Goal: Browse casually: Explore the website without a specific task or goal

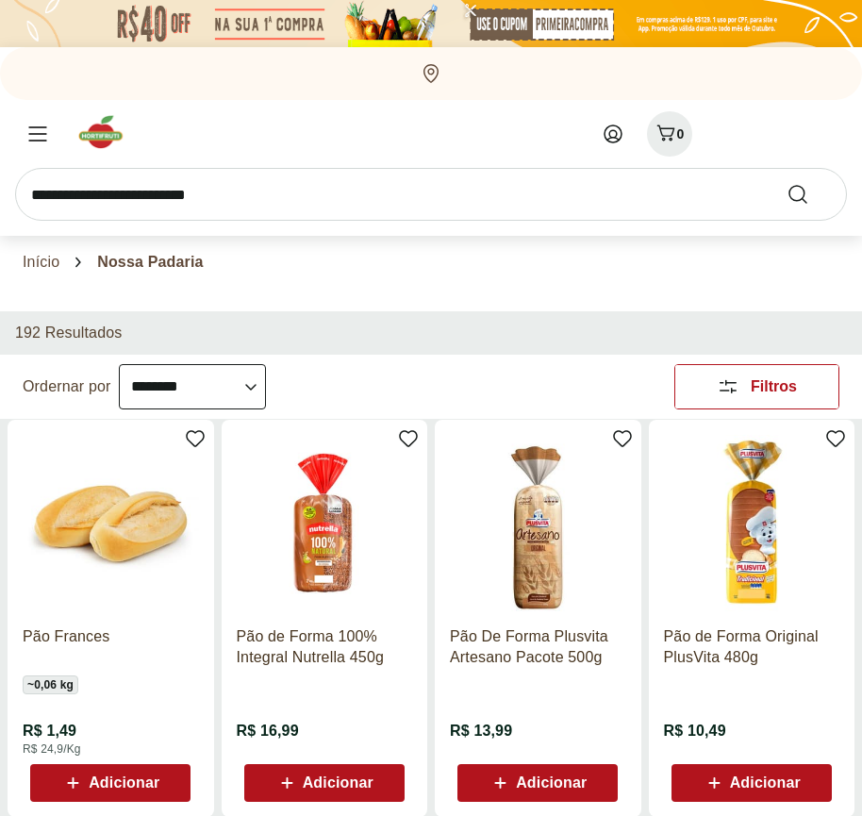
select select "**********"
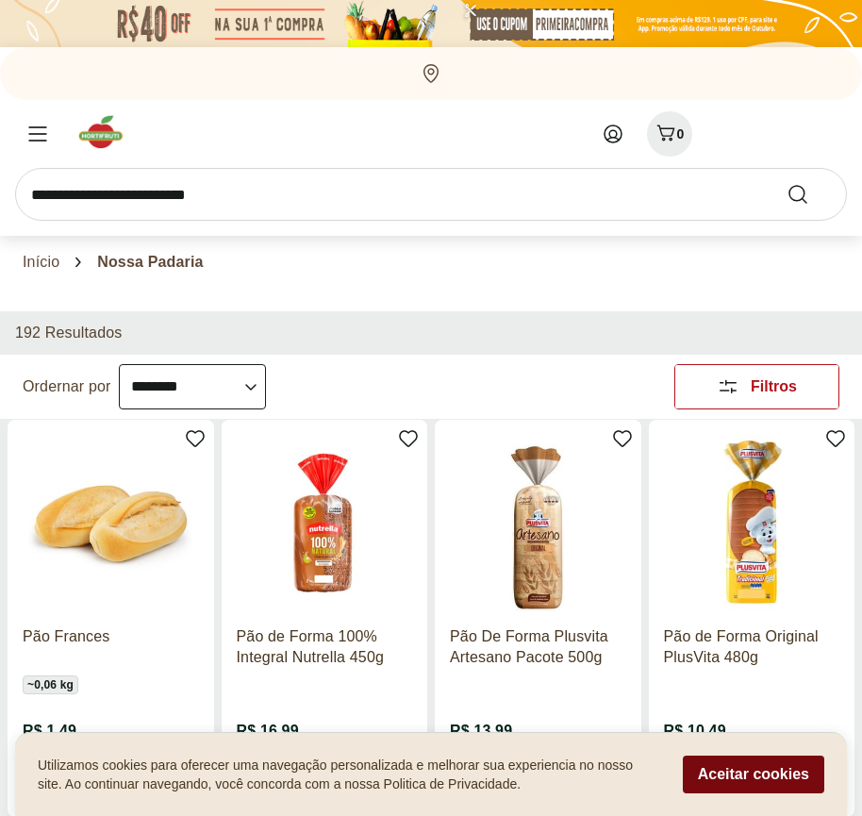
click at [753, 775] on button "Aceitar cookies" at bounding box center [754, 775] width 142 height 38
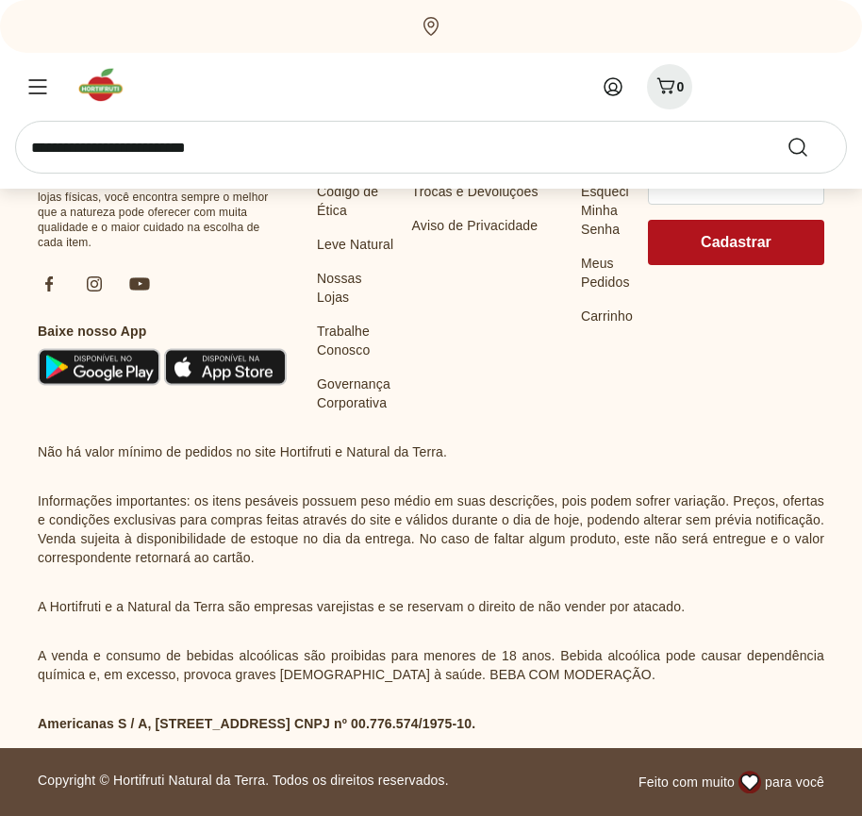
scroll to position [1003, 0]
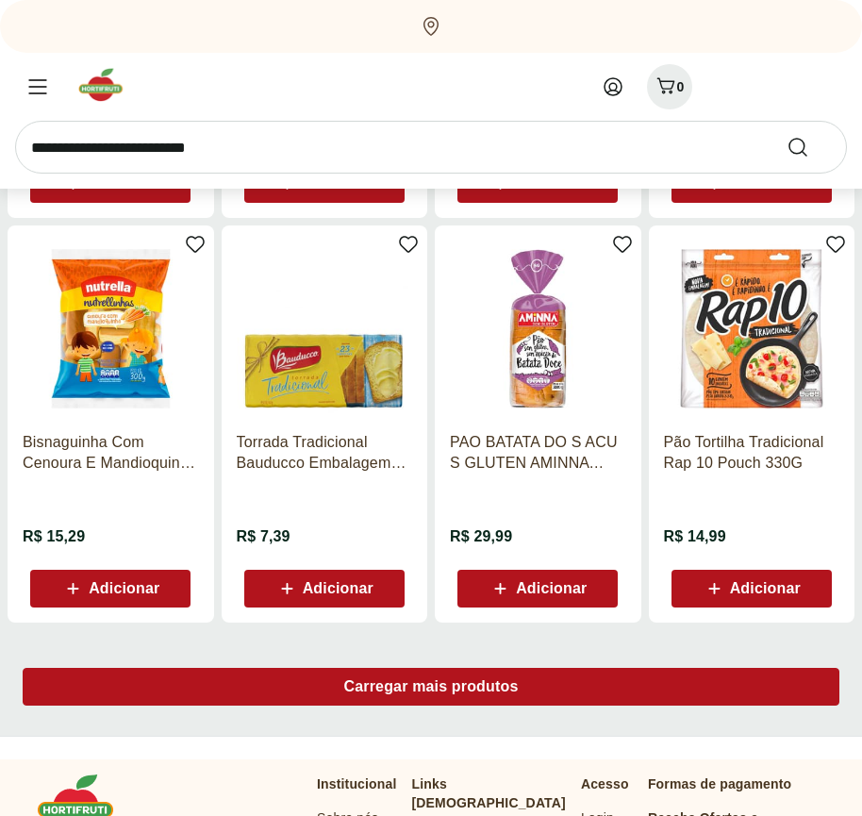
click at [431, 690] on span "Carregar mais produtos" at bounding box center [431, 686] width 175 height 15
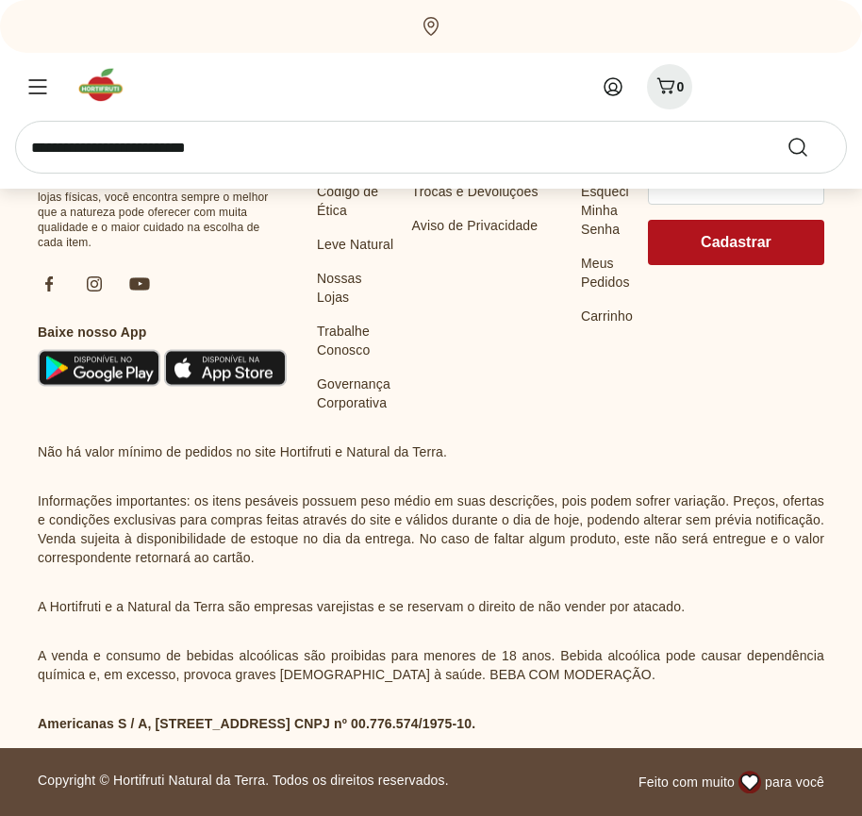
scroll to position [2223, 0]
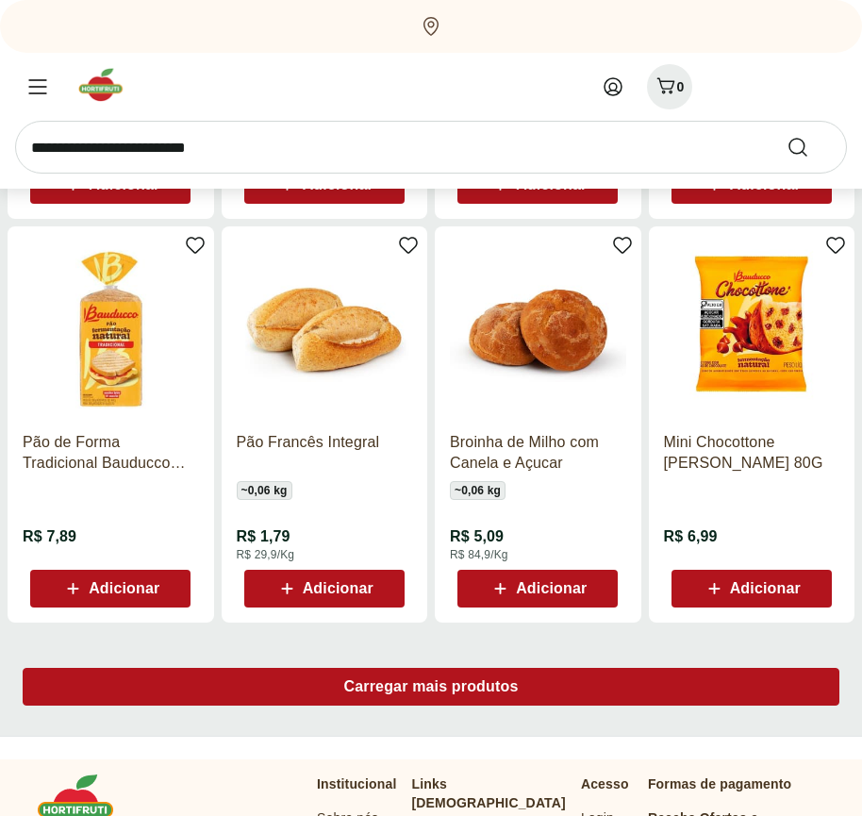
click at [431, 687] on span "Carregar mais produtos" at bounding box center [431, 686] width 175 height 15
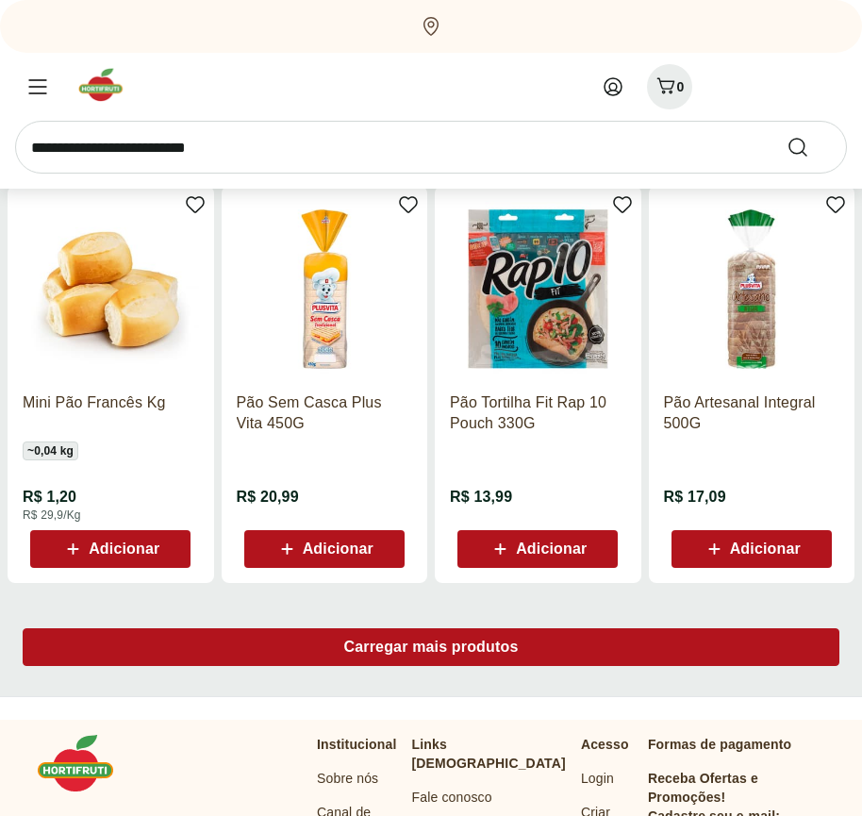
scroll to position [3444, 0]
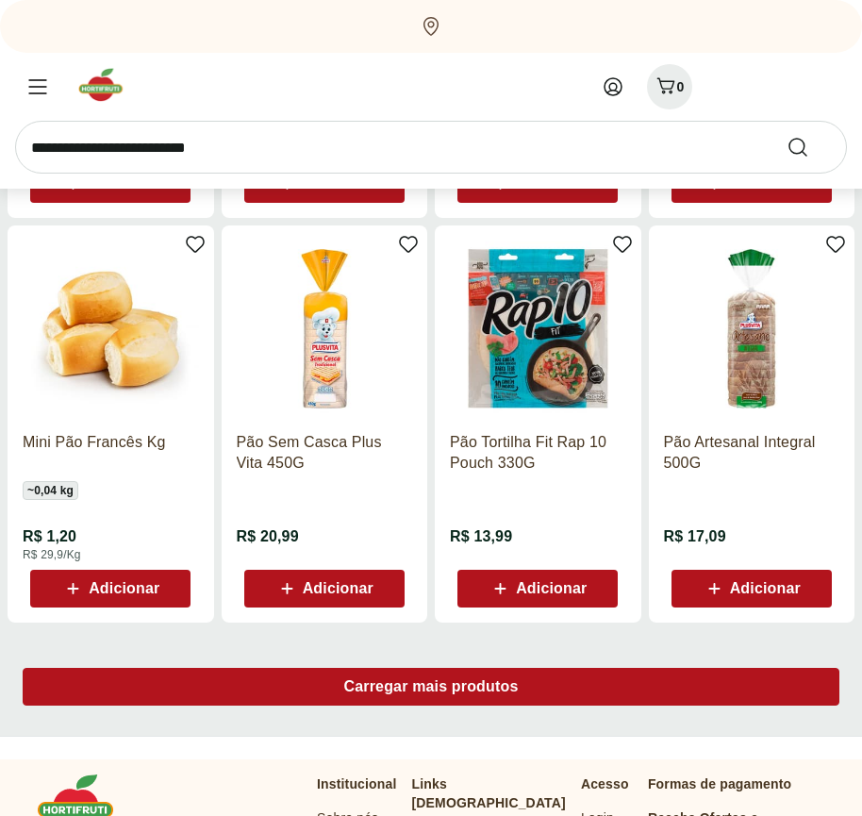
click at [431, 690] on span "Carregar mais produtos" at bounding box center [431, 686] width 175 height 15
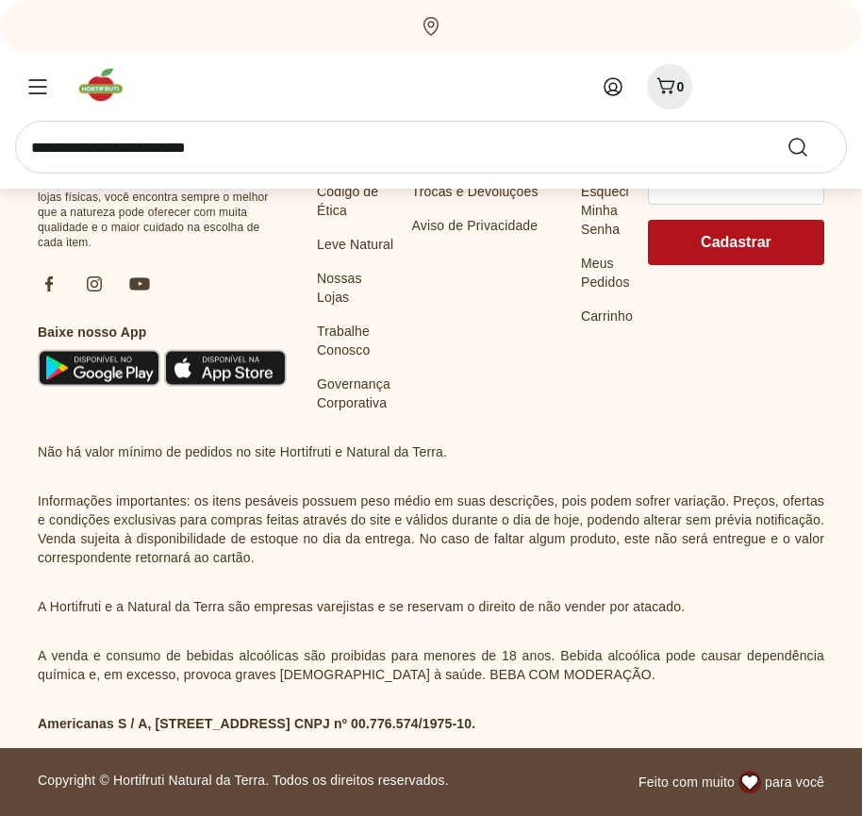
scroll to position [4664, 0]
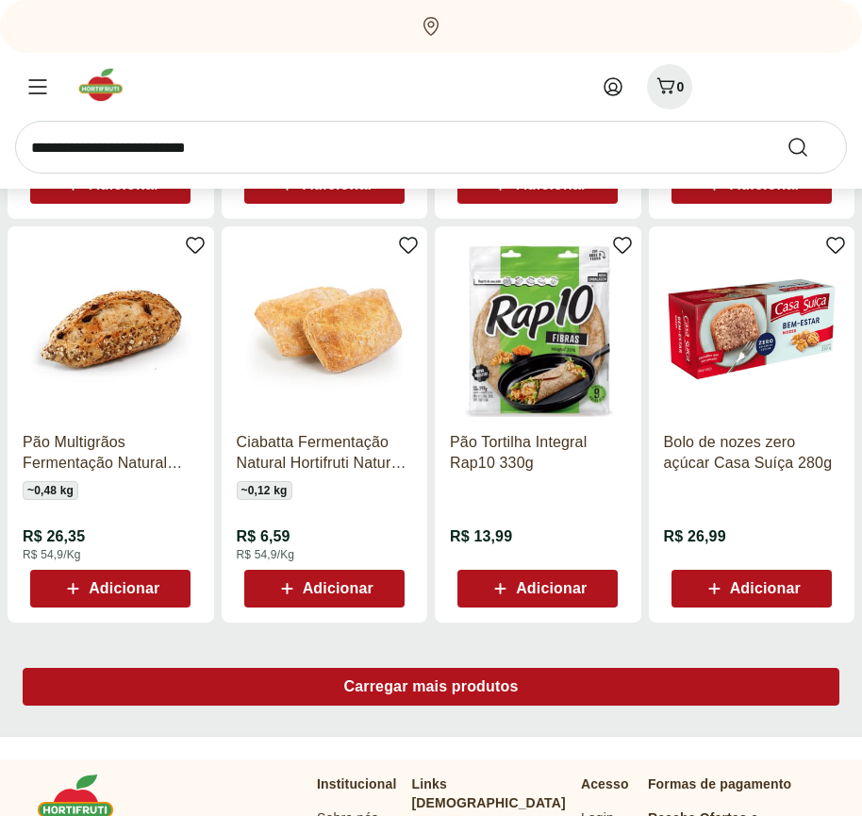
click at [431, 687] on span "Carregar mais produtos" at bounding box center [431, 686] width 175 height 15
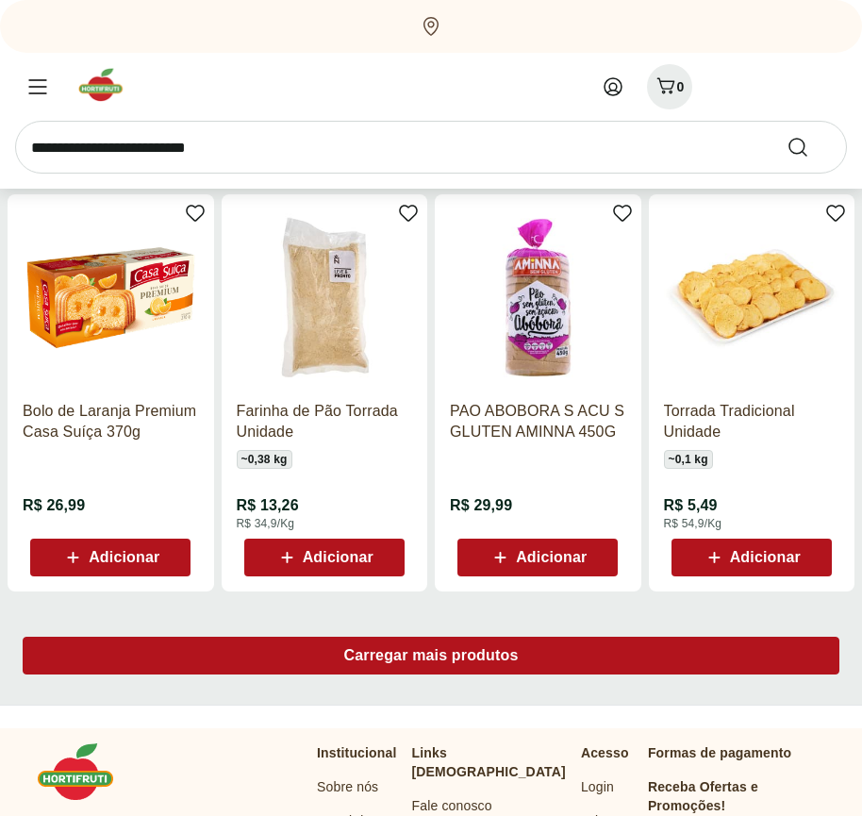
scroll to position [5885, 0]
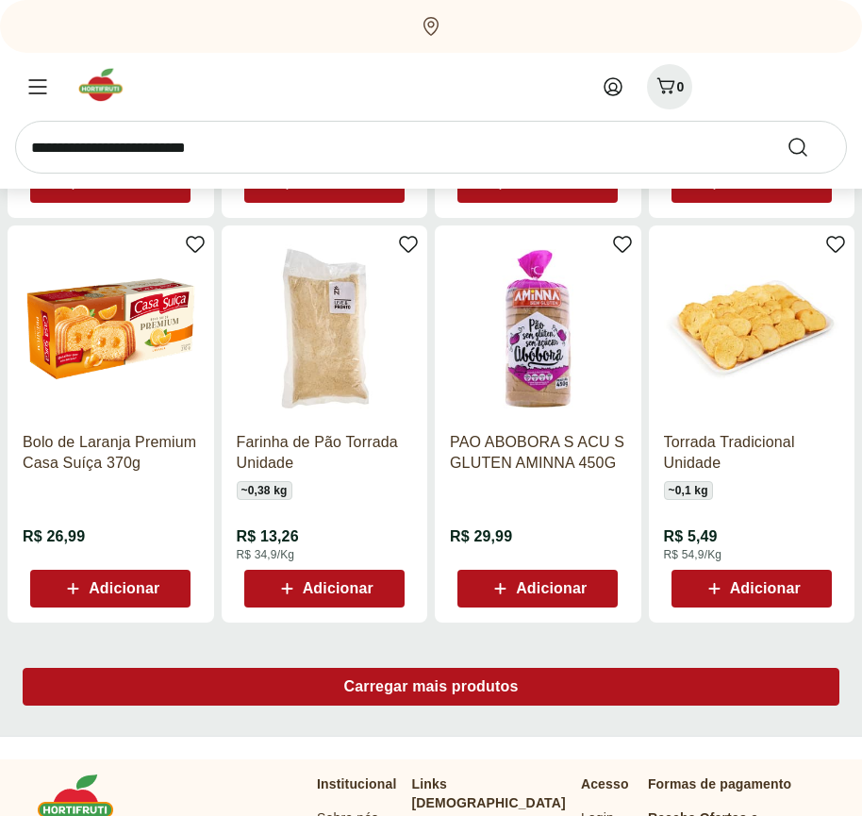
click at [431, 690] on span "Carregar mais produtos" at bounding box center [431, 686] width 175 height 15
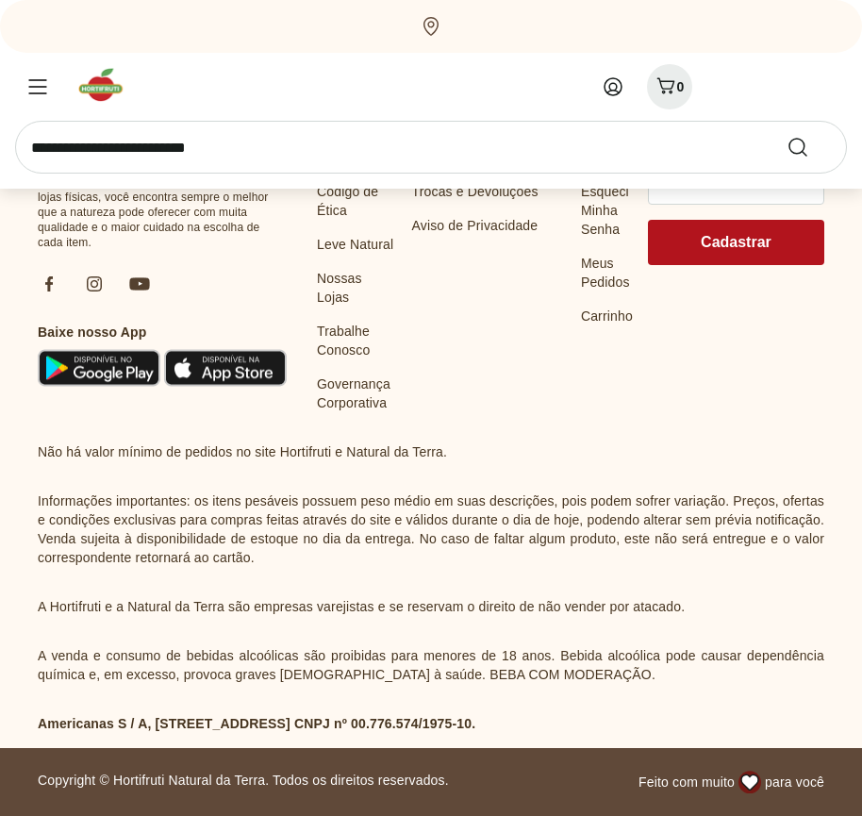
scroll to position [7105, 0]
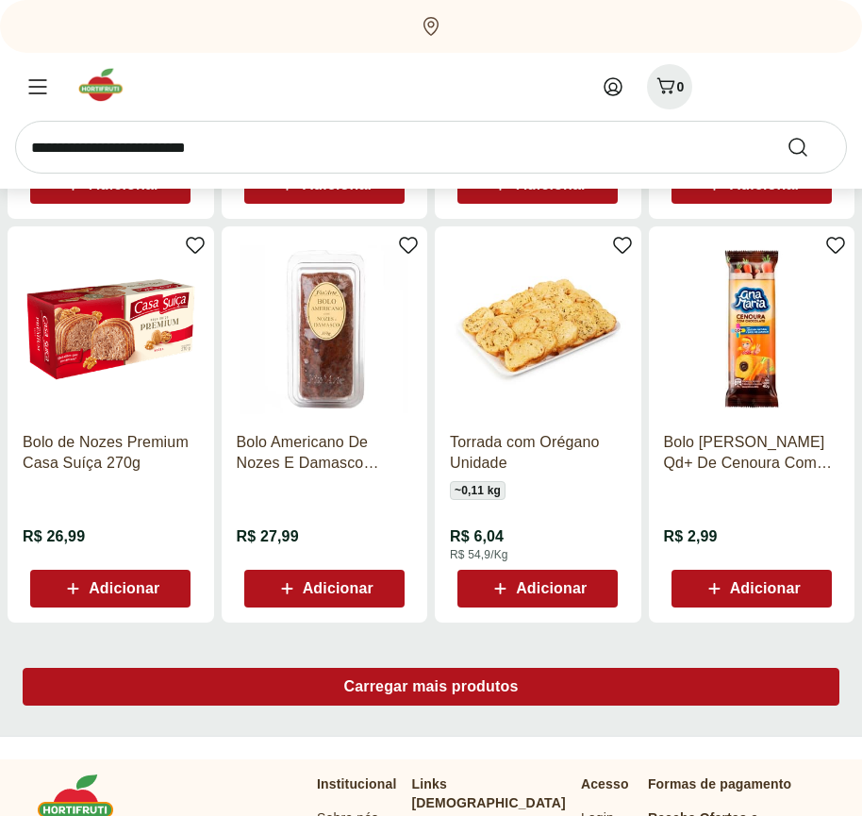
click at [431, 687] on span "Carregar mais produtos" at bounding box center [431, 686] width 175 height 15
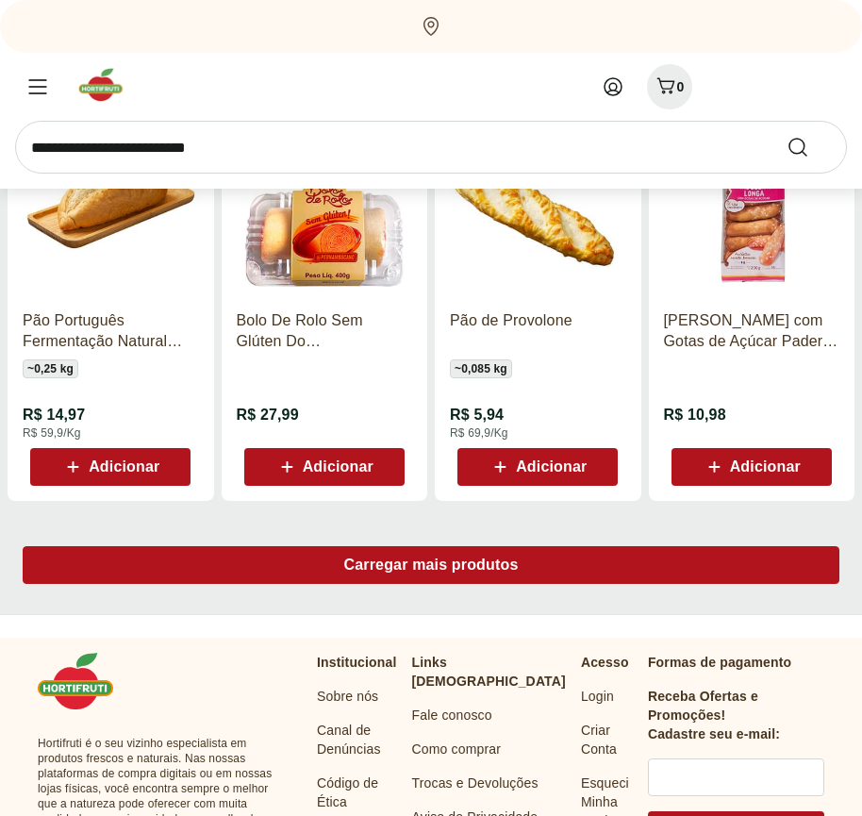
scroll to position [8326, 0]
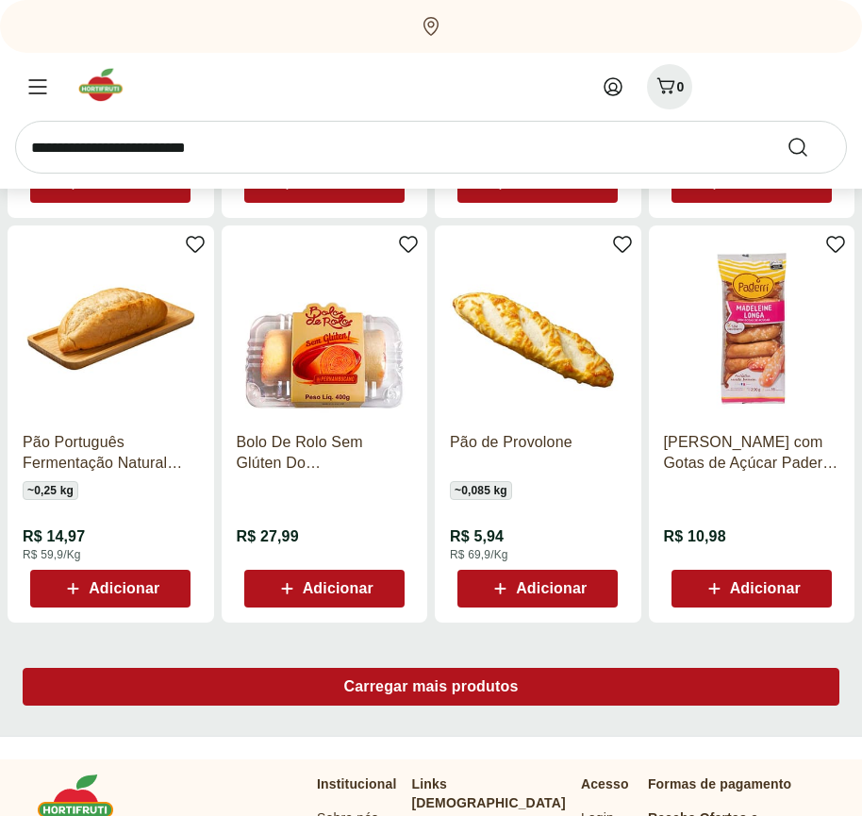
click at [431, 690] on span "Carregar mais produtos" at bounding box center [431, 686] width 175 height 15
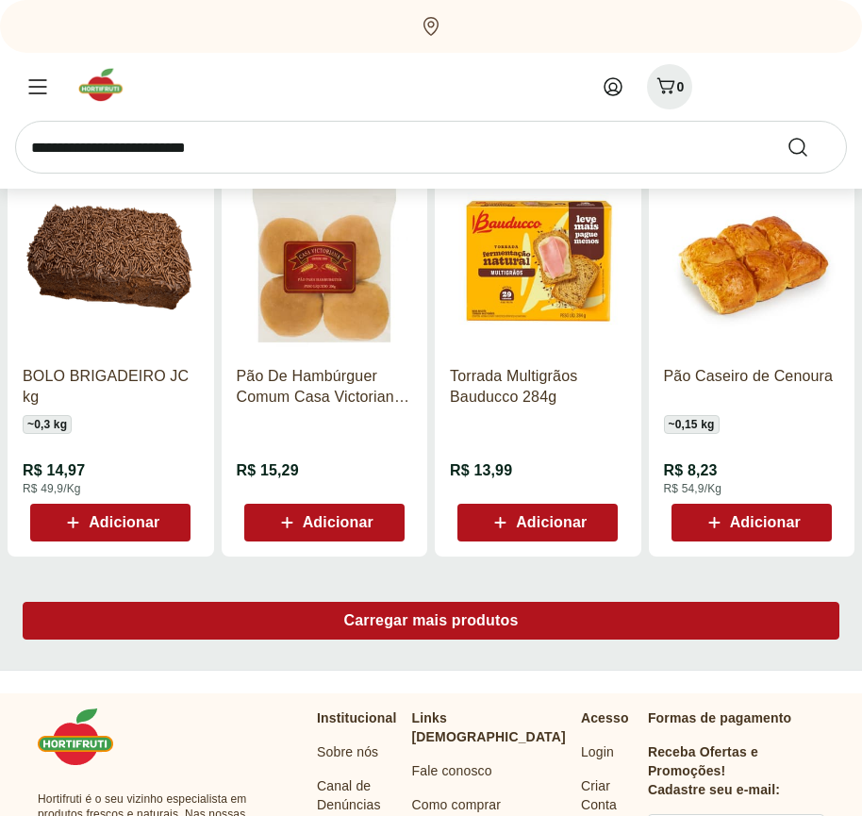
scroll to position [9547, 0]
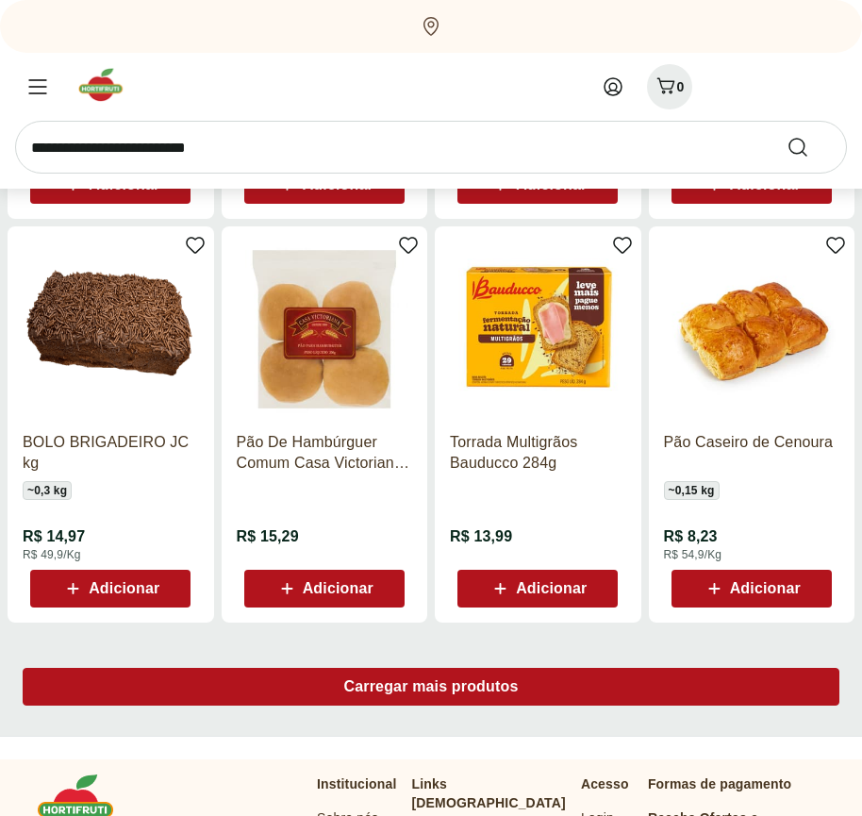
click at [431, 687] on span "Carregar mais produtos" at bounding box center [431, 686] width 175 height 15
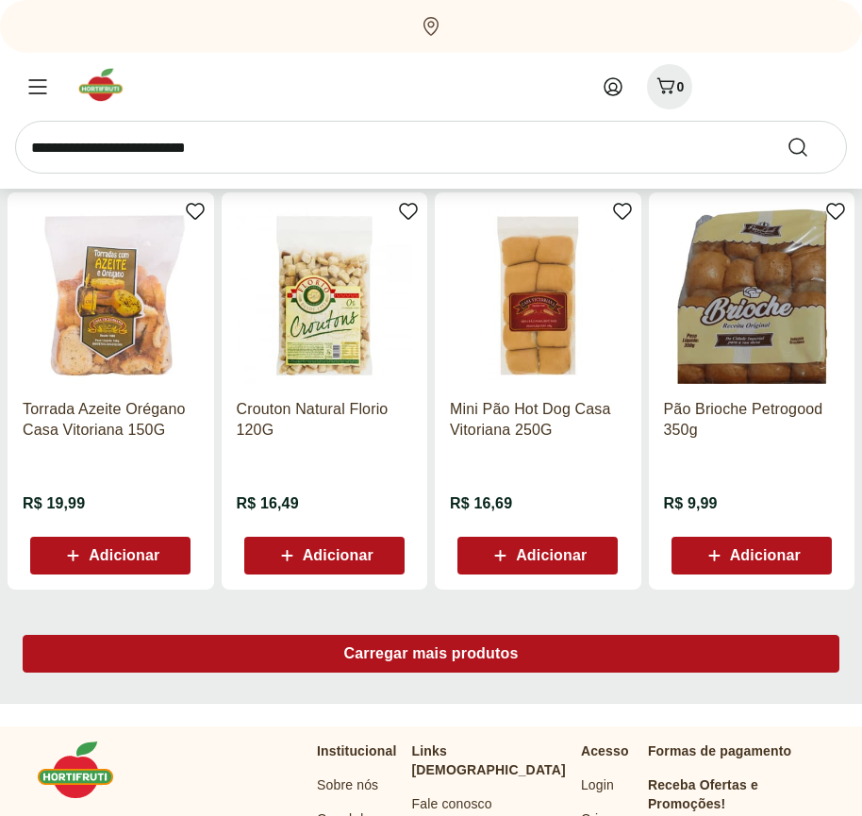
scroll to position [10768, 0]
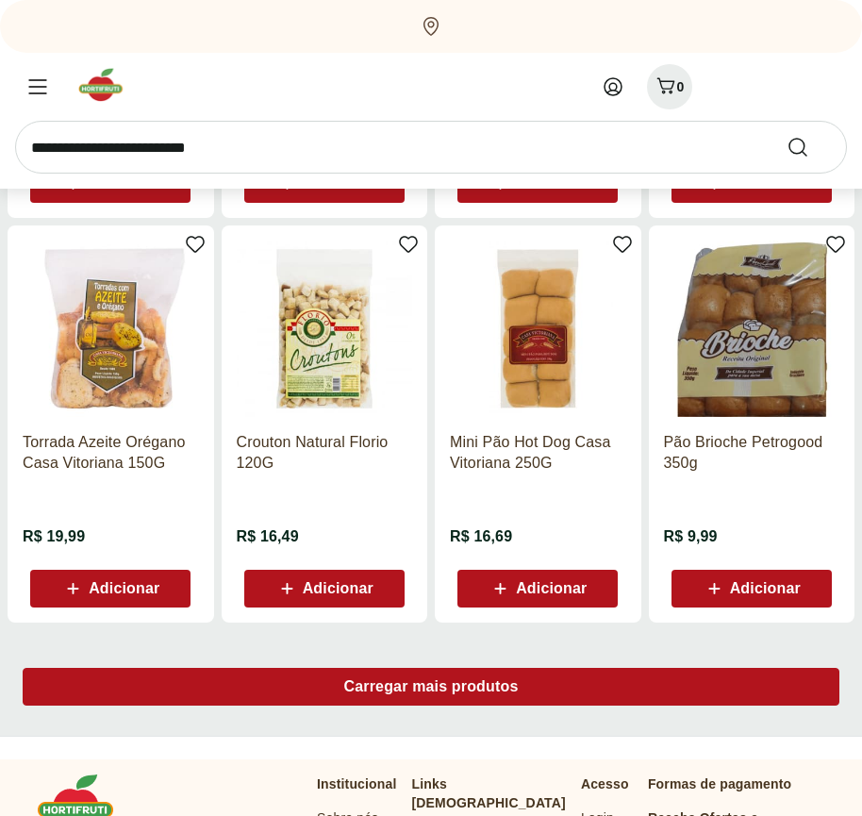
click at [431, 690] on span "Carregar mais produtos" at bounding box center [431, 686] width 175 height 15
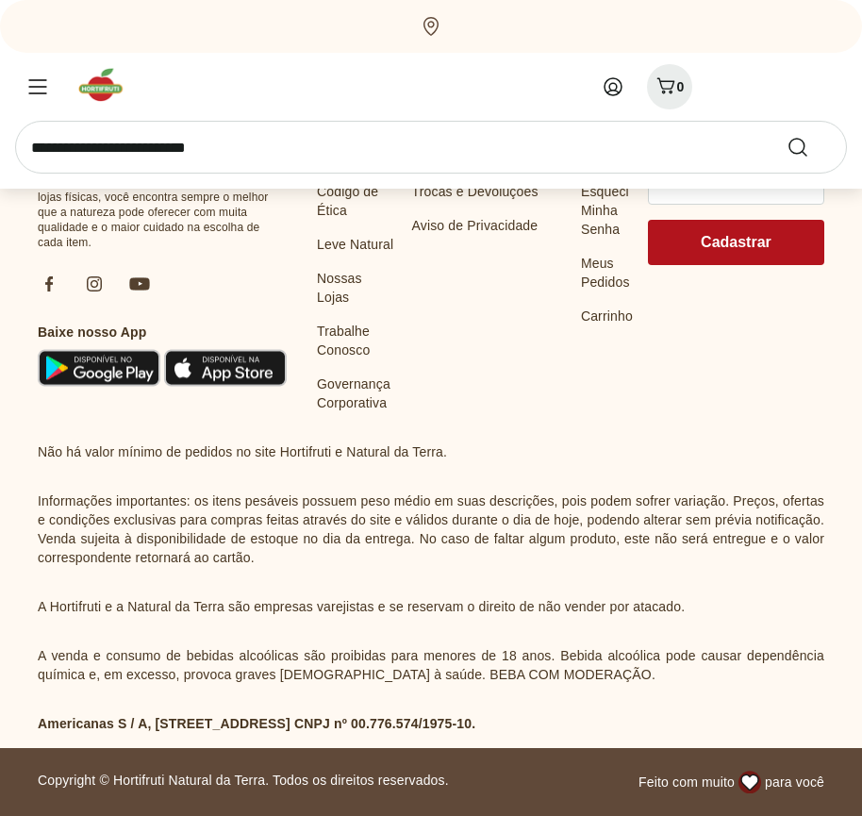
scroll to position [11988, 0]
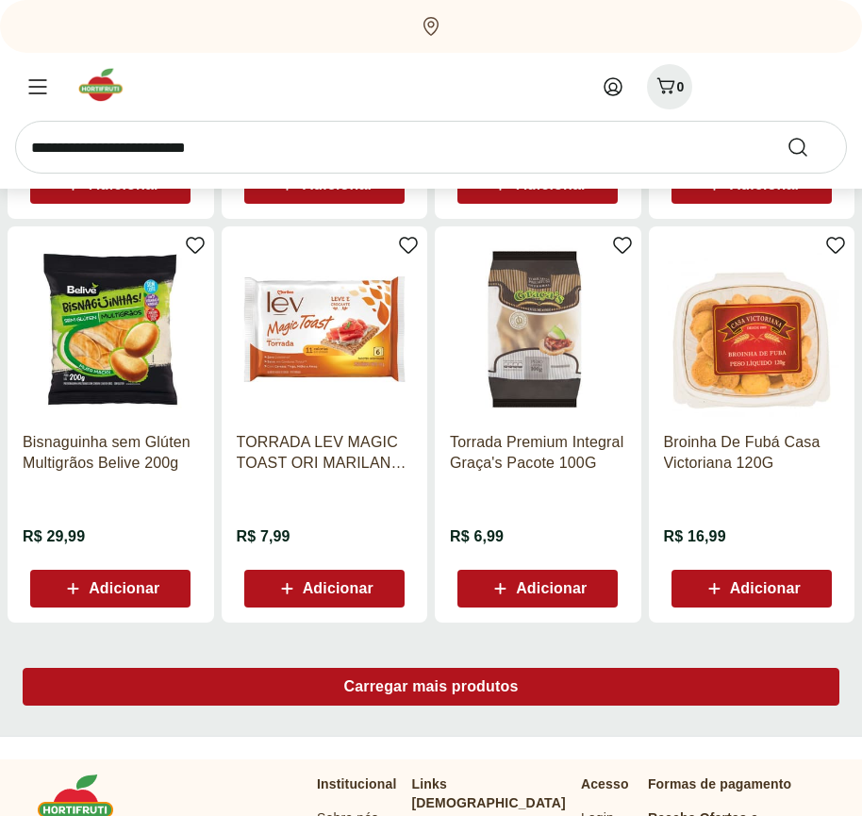
click at [431, 687] on span "Carregar mais produtos" at bounding box center [431, 686] width 175 height 15
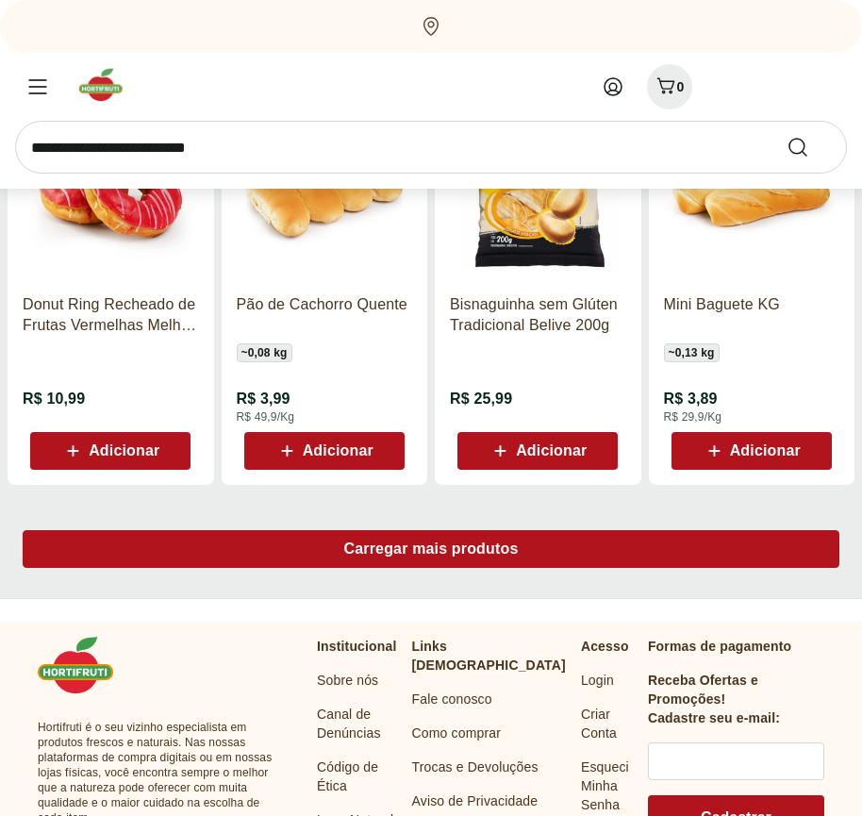
scroll to position [13209, 0]
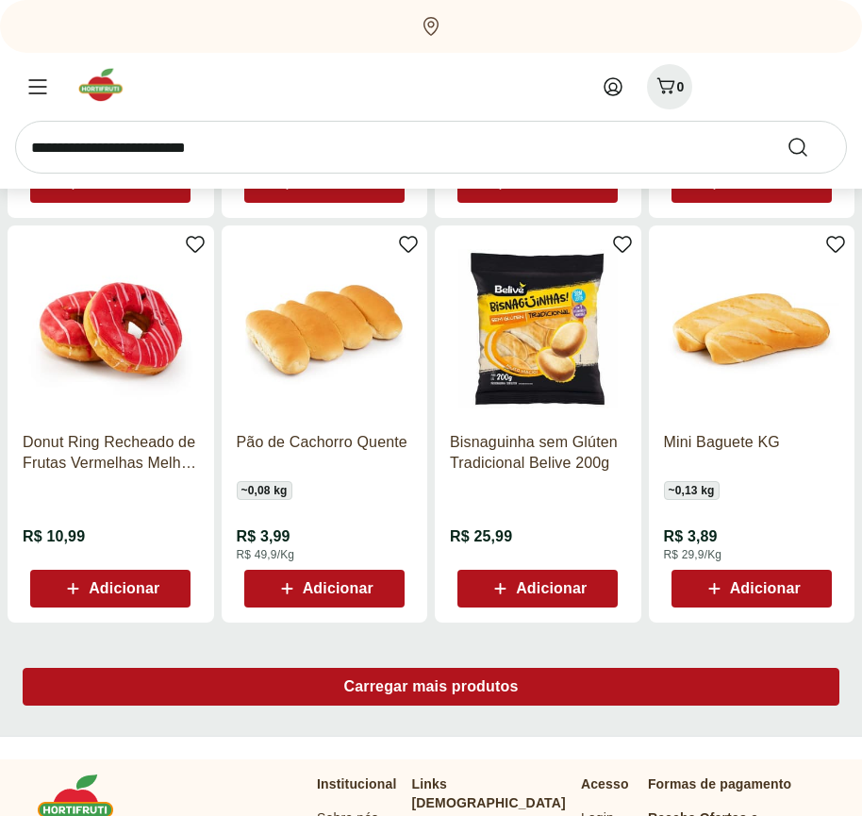
click at [431, 690] on span "Carregar mais produtos" at bounding box center [431, 686] width 175 height 15
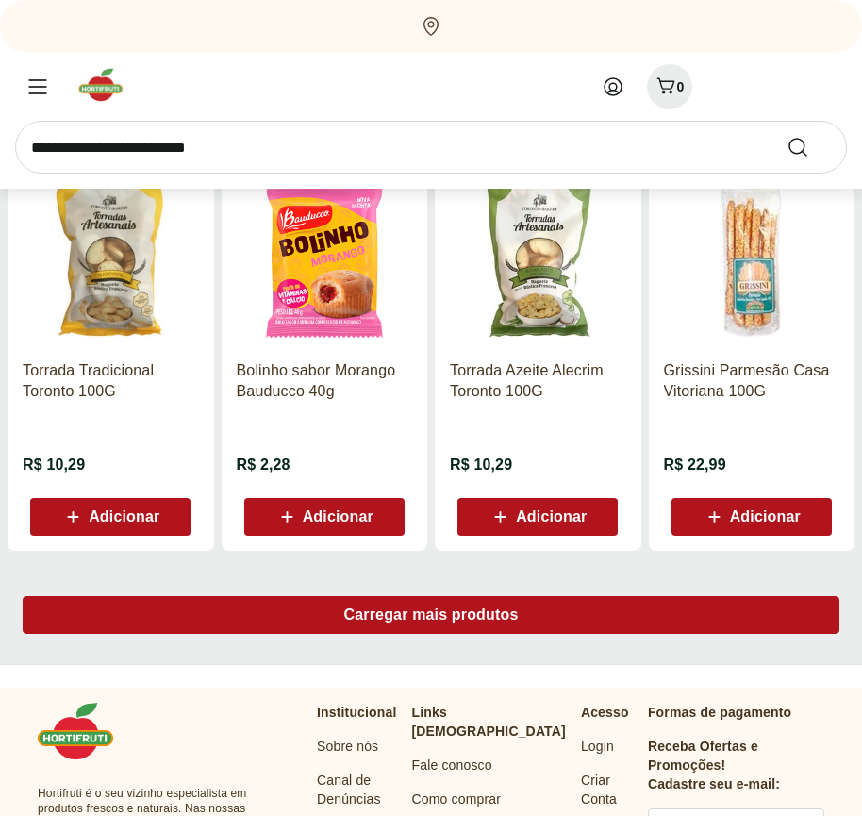
scroll to position [14429, 0]
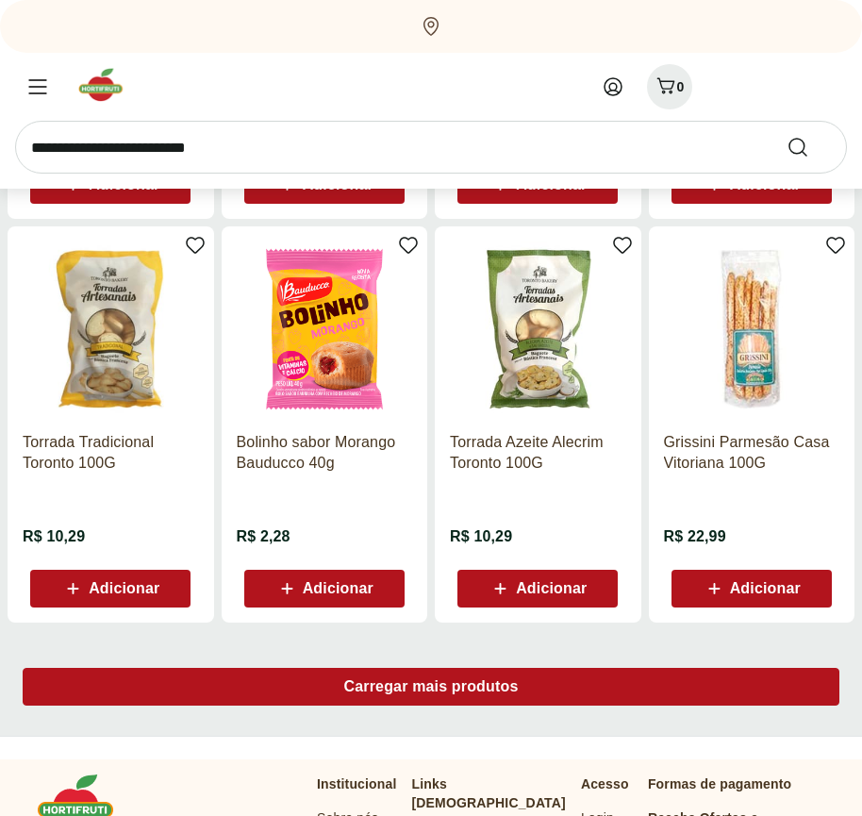
click at [431, 687] on span "Carregar mais produtos" at bounding box center [431, 686] width 175 height 15
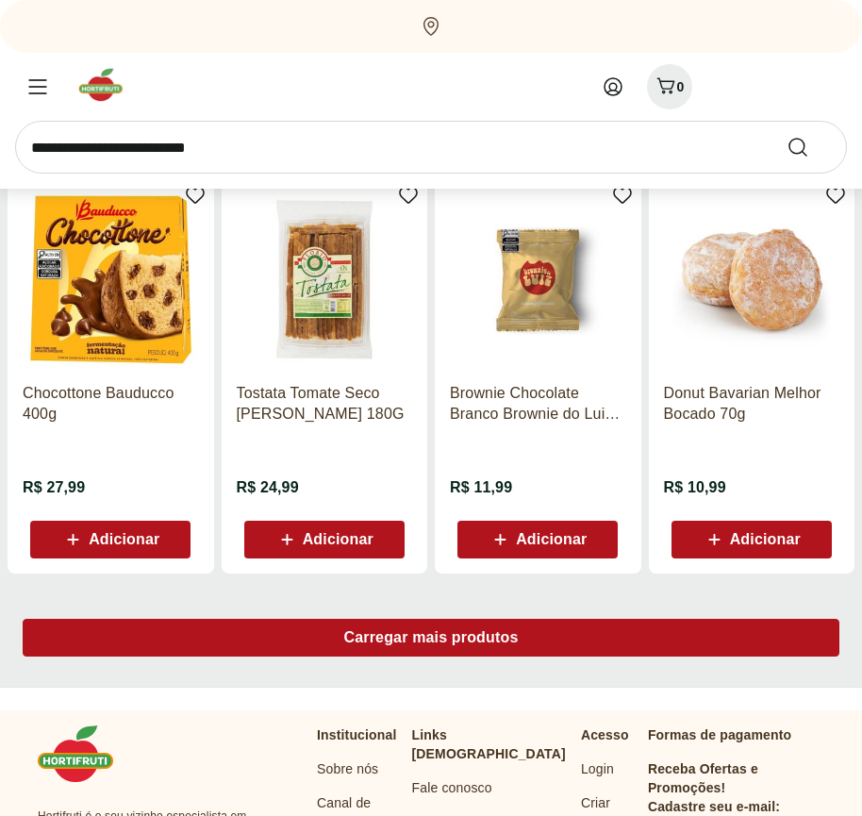
scroll to position [15650, 0]
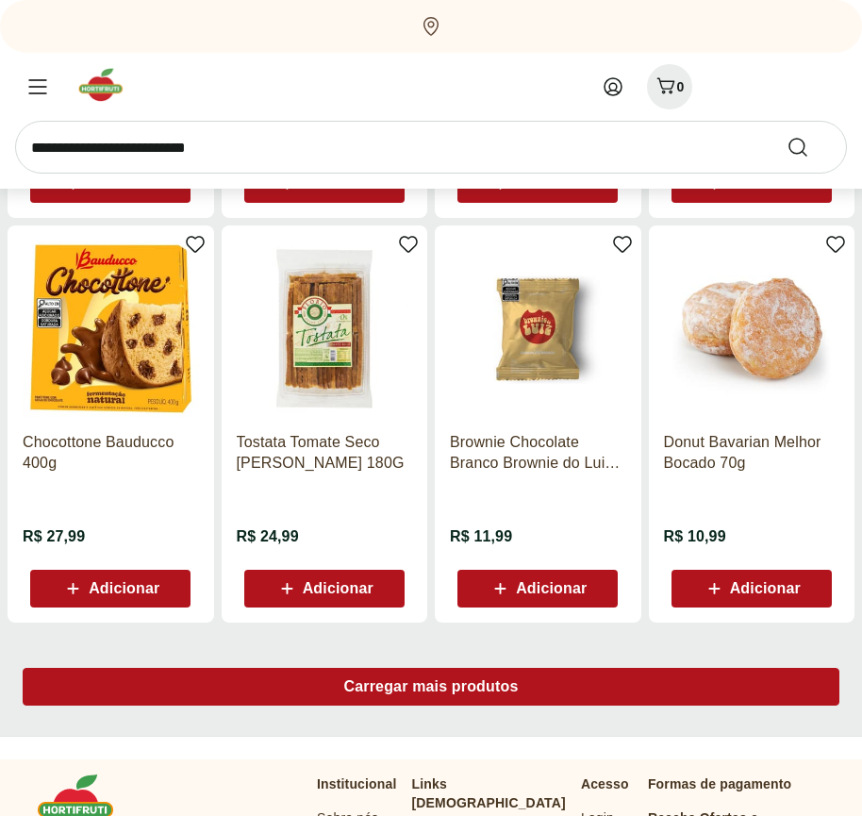
click at [431, 690] on span "Carregar mais produtos" at bounding box center [431, 686] width 175 height 15
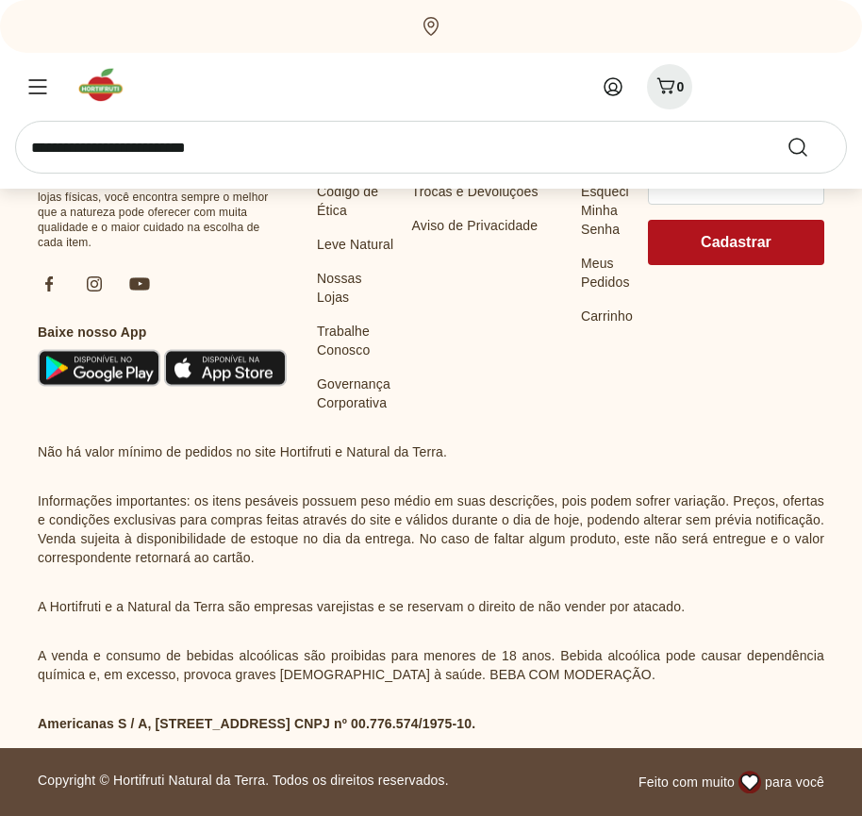
scroll to position [16870, 0]
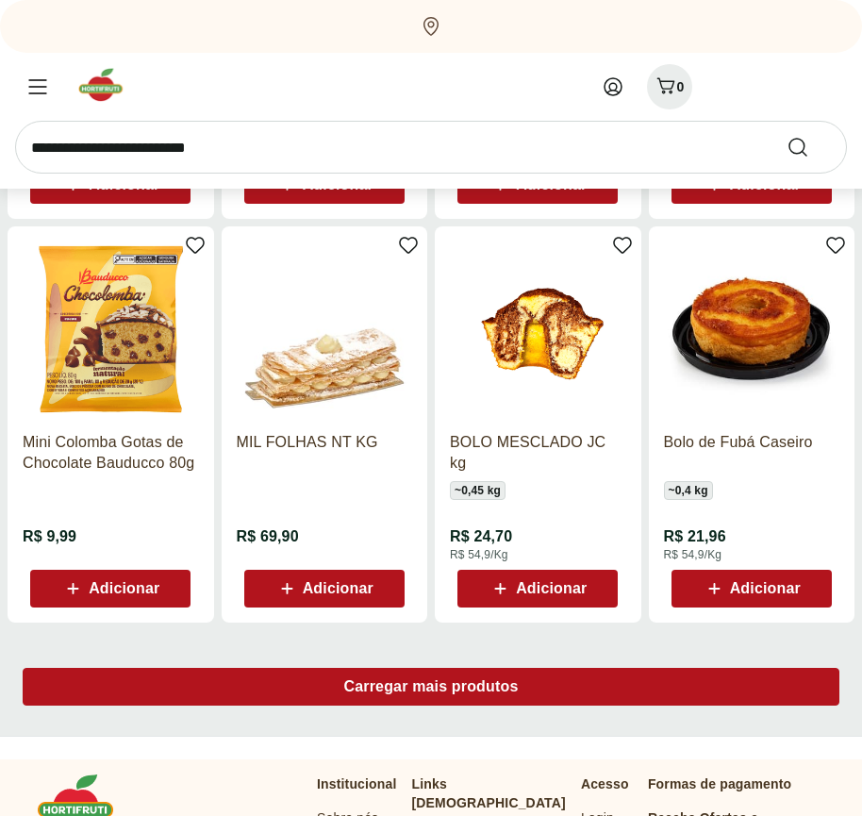
click at [431, 687] on span "Carregar mais produtos" at bounding box center [431, 686] width 175 height 15
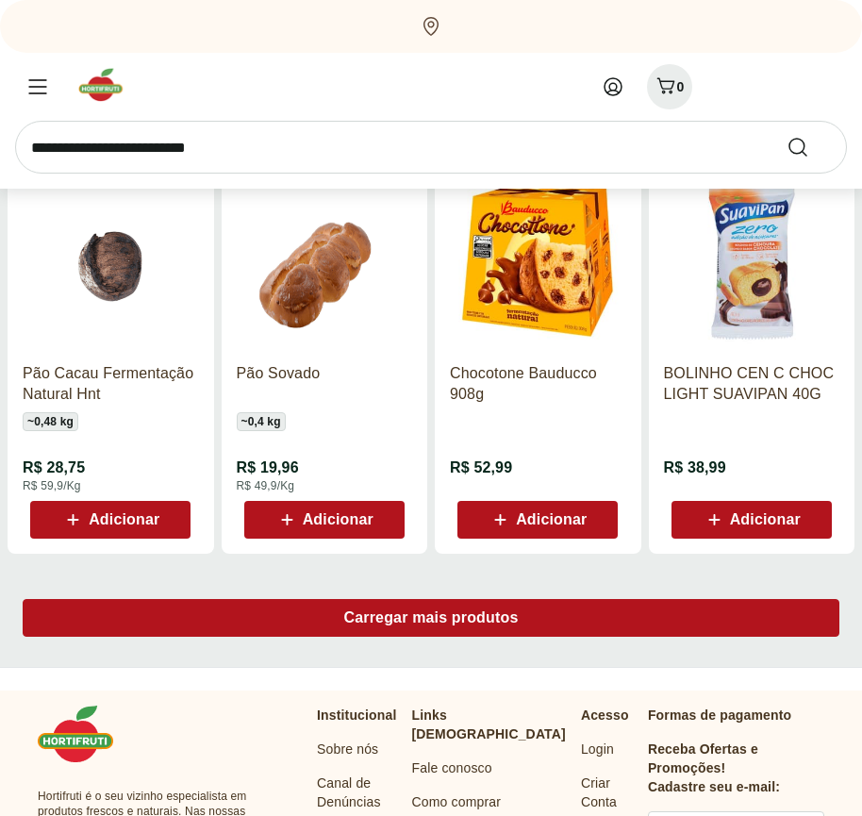
scroll to position [18091, 0]
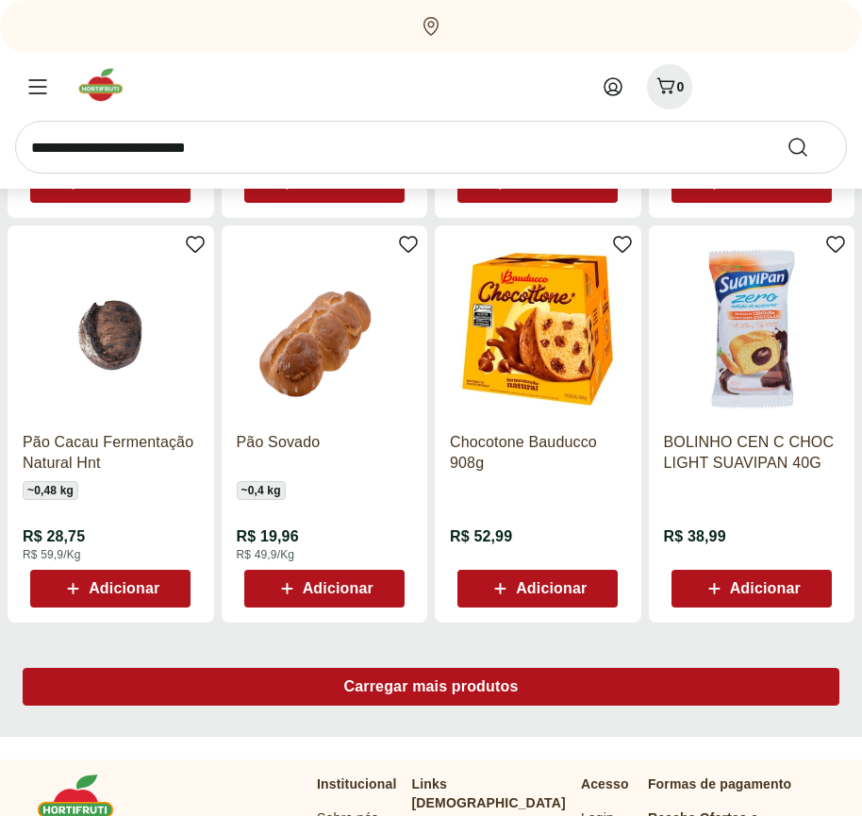
click at [431, 690] on span "Carregar mais produtos" at bounding box center [431, 686] width 175 height 15
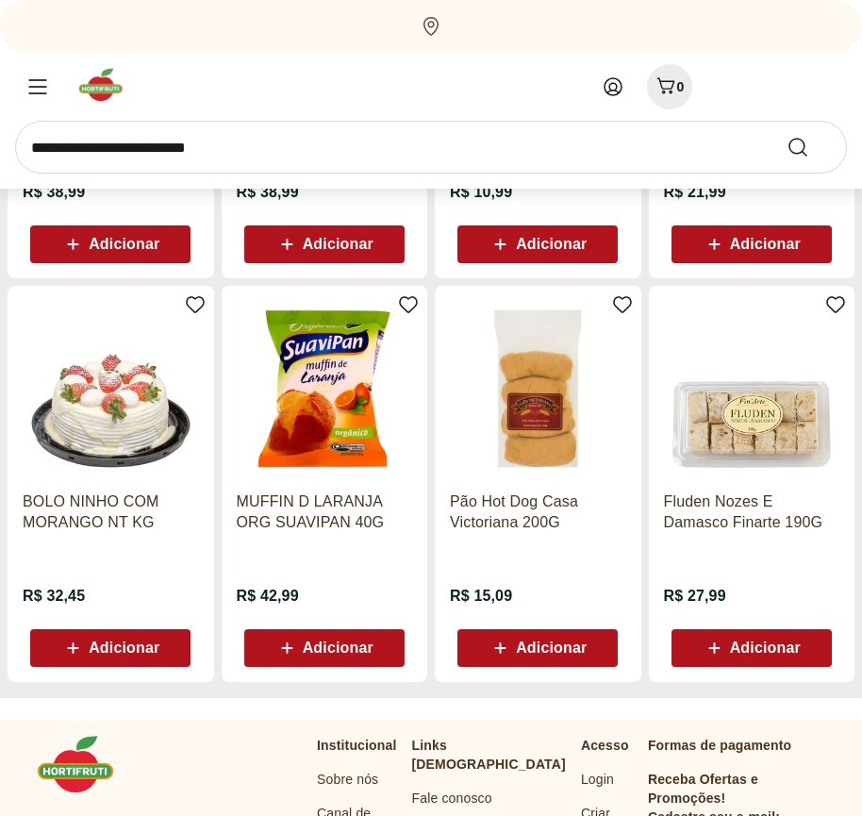
scroll to position [19213, 0]
